Goal: Check status: Check status

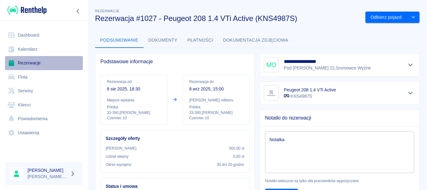
click at [44, 67] on link "Rezerwacje" at bounding box center [44, 63] width 78 height 14
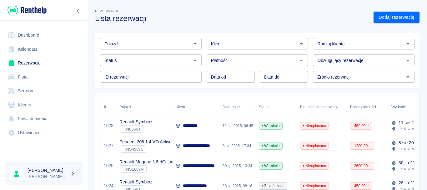
click at [204, 125] on div "*********" at bounding box center [195, 126] width 47 height 20
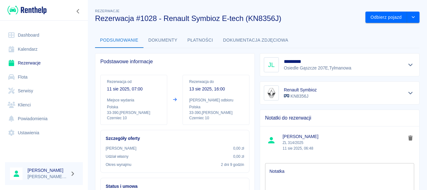
click at [211, 41] on button "Płatności" at bounding box center [200, 40] width 36 height 15
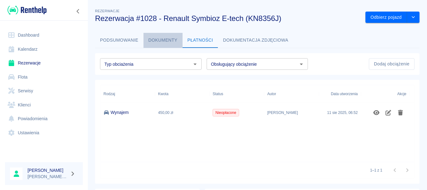
click at [169, 46] on button "Dokumenty" at bounding box center [162, 40] width 39 height 15
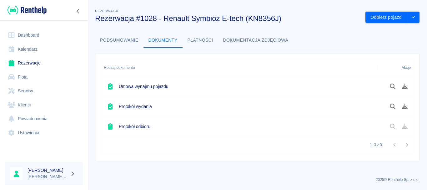
click at [193, 43] on button "Płatności" at bounding box center [200, 40] width 36 height 15
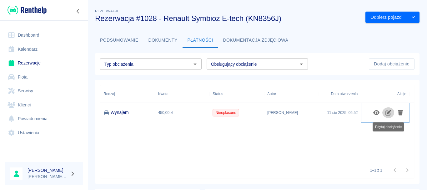
click at [388, 112] on icon "Edytuj obciążenie" at bounding box center [388, 113] width 6 height 6
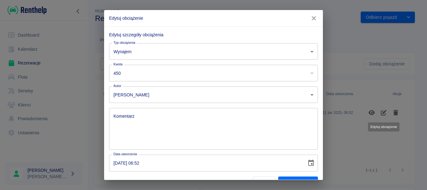
scroll to position [13, 0]
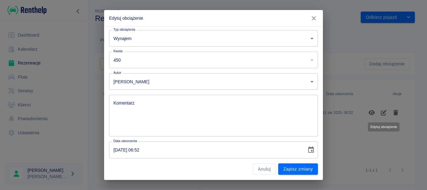
click at [313, 20] on icon "button" at bounding box center [313, 18] width 8 height 7
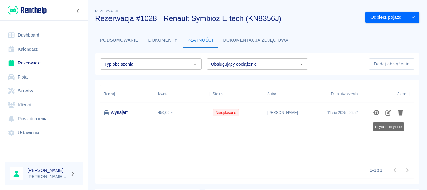
click at [251, 44] on button "Dokumentacja zdjęciowa" at bounding box center [255, 40] width 75 height 15
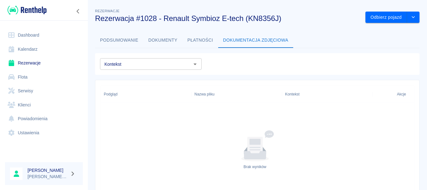
click at [166, 42] on button "Dokumenty" at bounding box center [162, 40] width 39 height 15
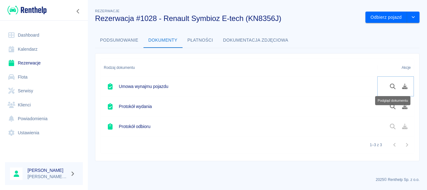
click at [392, 85] on icon "Podgląd dokumentu" at bounding box center [392, 86] width 7 height 6
click at [118, 32] on div "Rezerwacje Rezerwacja #1028 - Renault Symbioz E-tech (KN8356J) Odbierz pojazd P…" at bounding box center [256, 81] width 339 height 158
click at [118, 37] on button "Podsumowanie" at bounding box center [119, 40] width 48 height 15
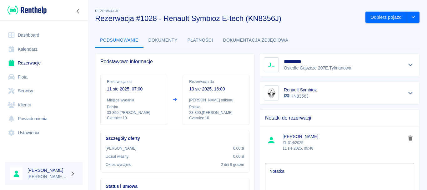
click at [276, 37] on button "Dokumentacja zdjęciowa" at bounding box center [255, 40] width 75 height 15
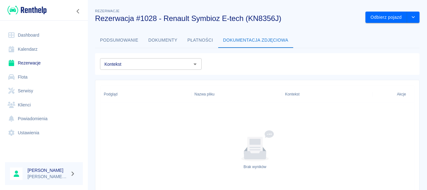
click at [102, 38] on button "Podsumowanie" at bounding box center [119, 40] width 48 height 15
